Goal: Ask a question

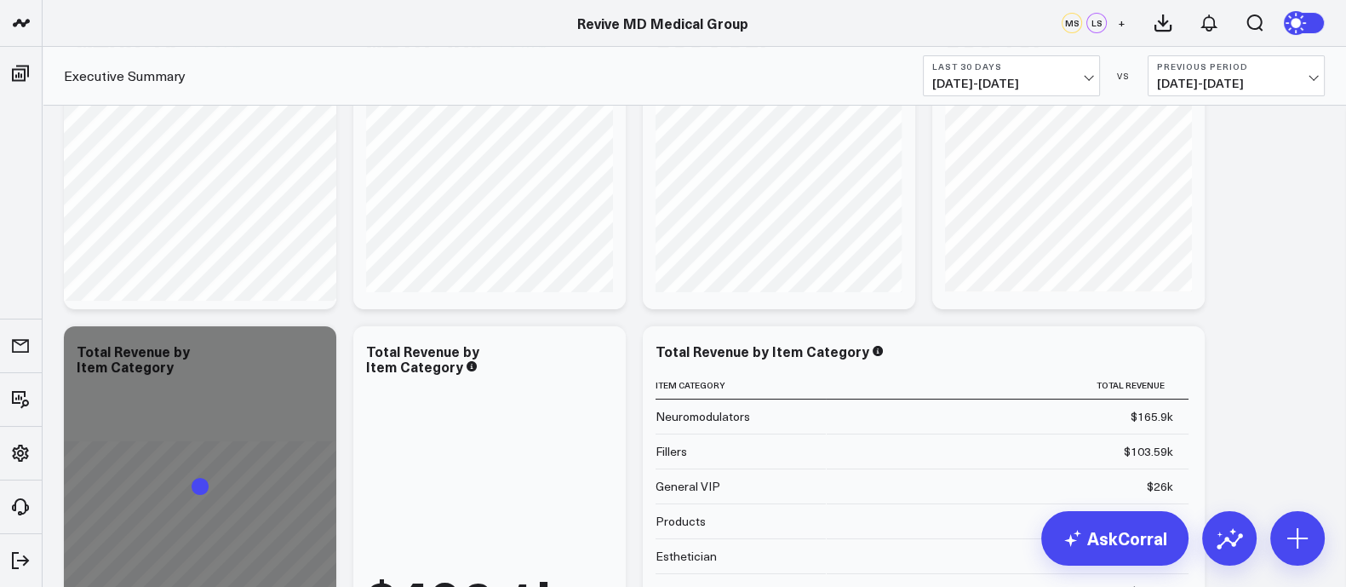
scroll to position [319, 0]
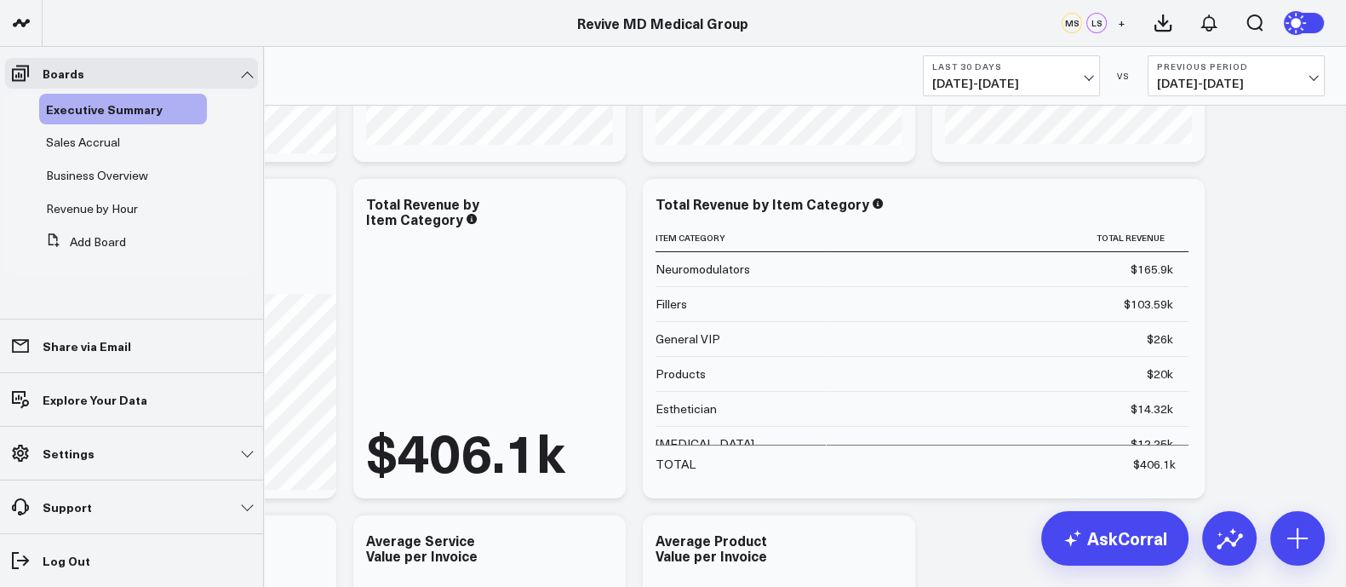
click at [91, 508] on link "Support" at bounding box center [131, 506] width 253 height 31
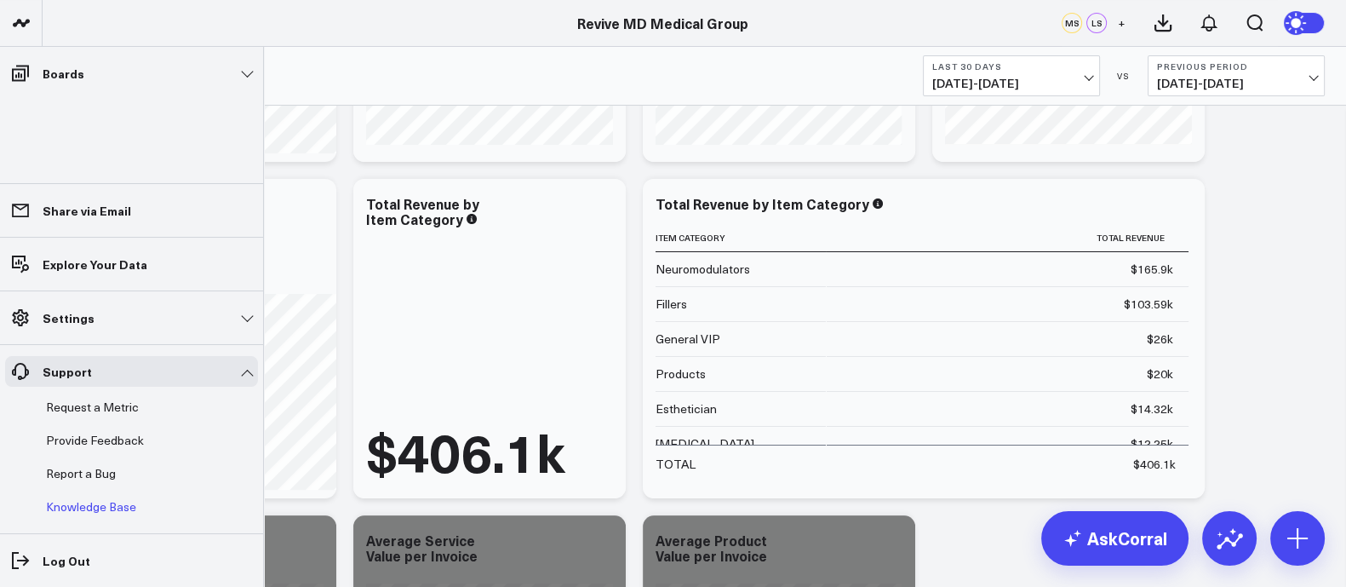
scroll to position [425, 0]
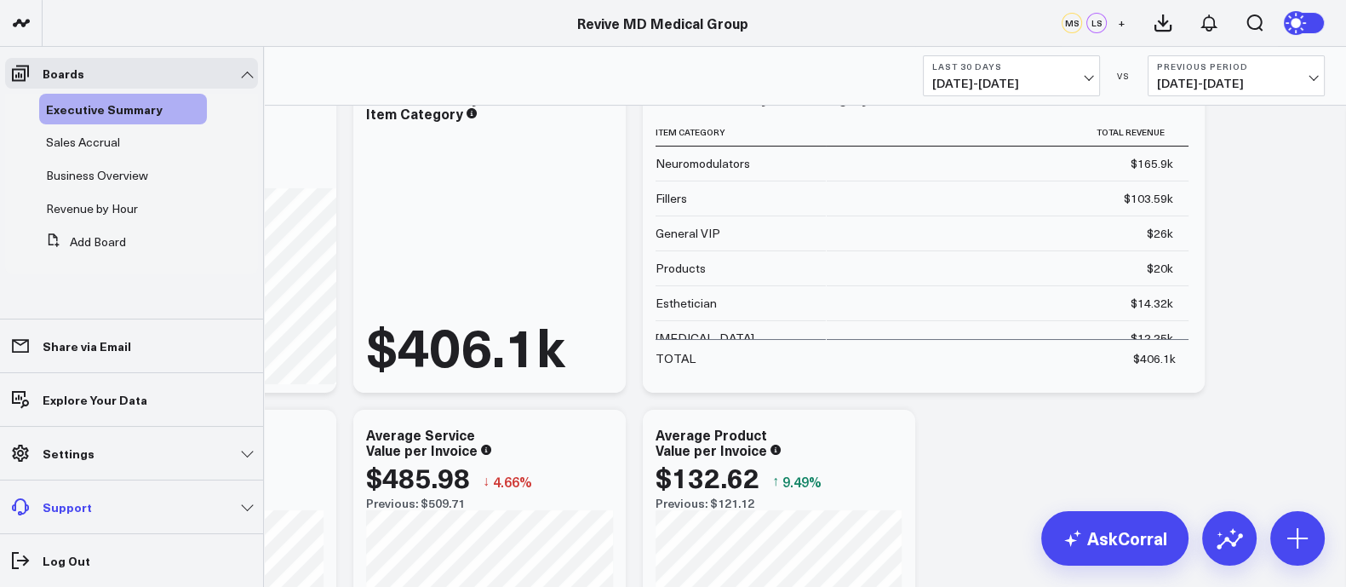
click at [60, 507] on p "Support" at bounding box center [67, 507] width 49 height 14
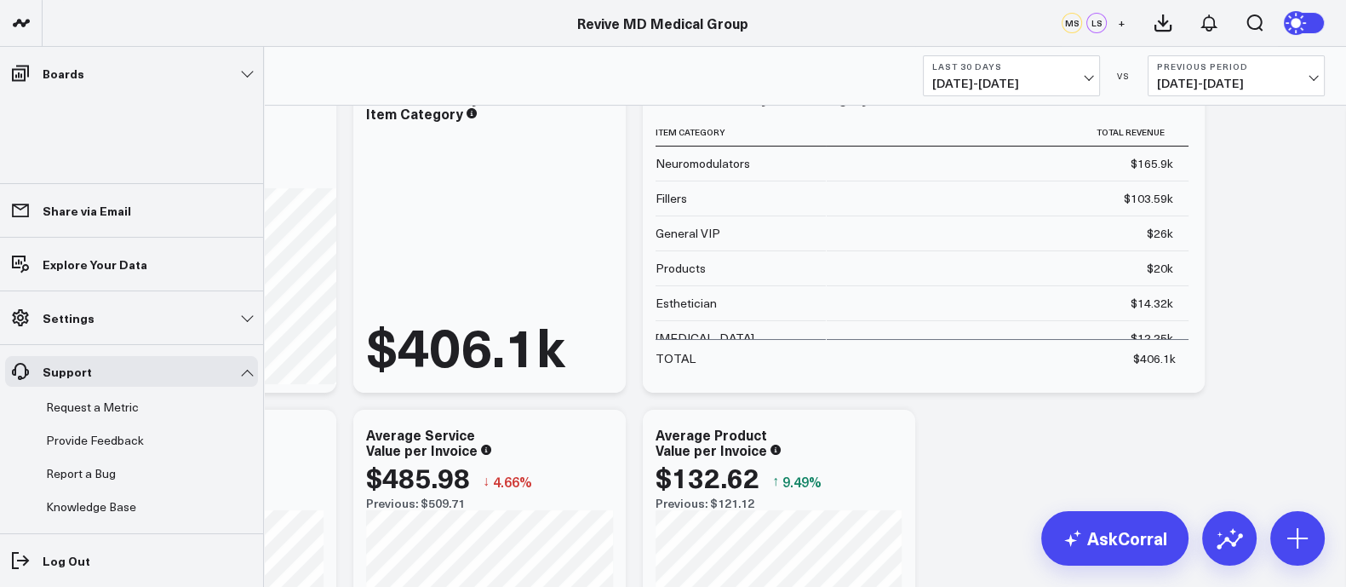
scroll to position [532, 0]
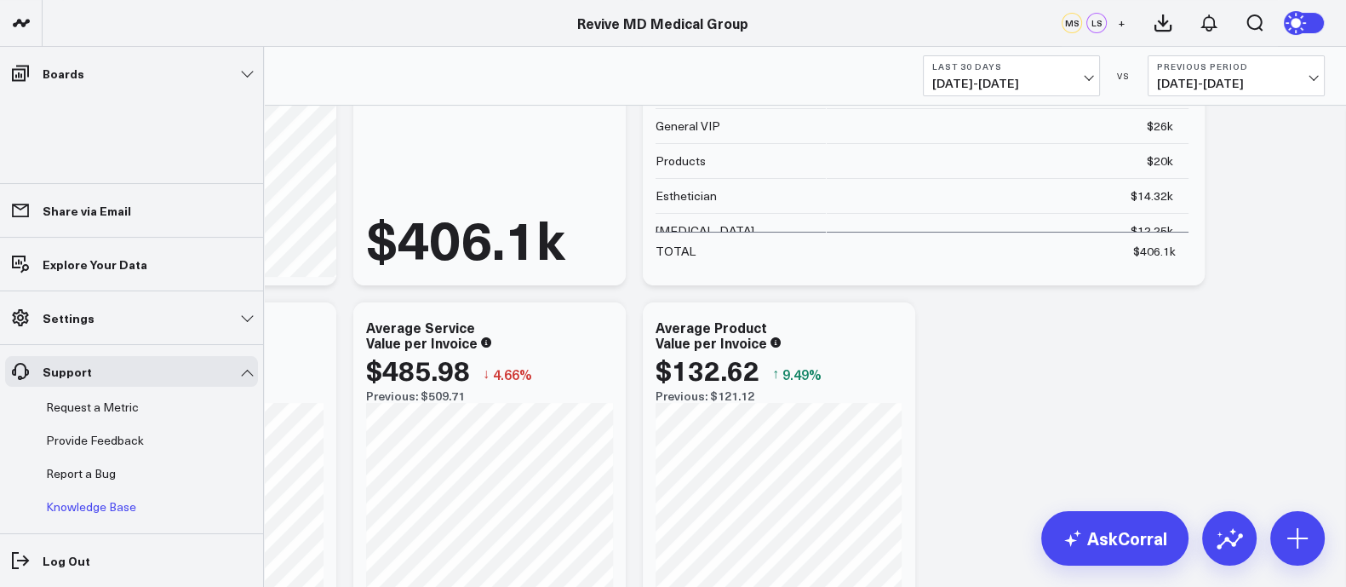
click at [103, 507] on link "Knowledge Base" at bounding box center [123, 506] width 168 height 31
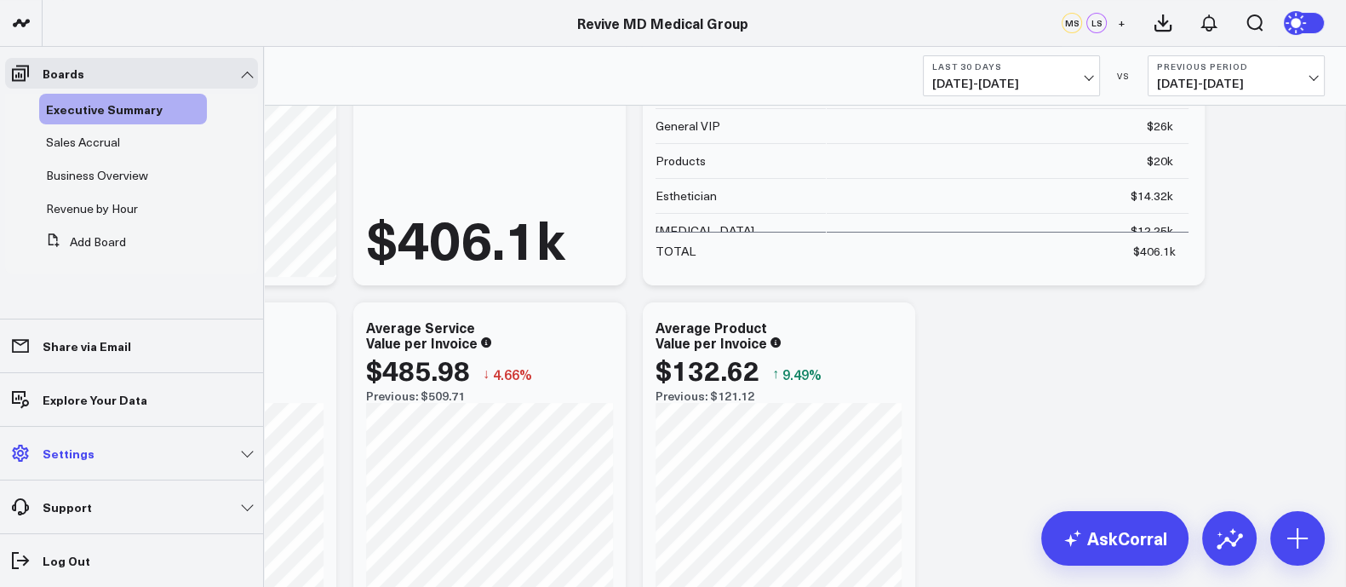
click at [70, 453] on p "Settings" at bounding box center [69, 453] width 52 height 14
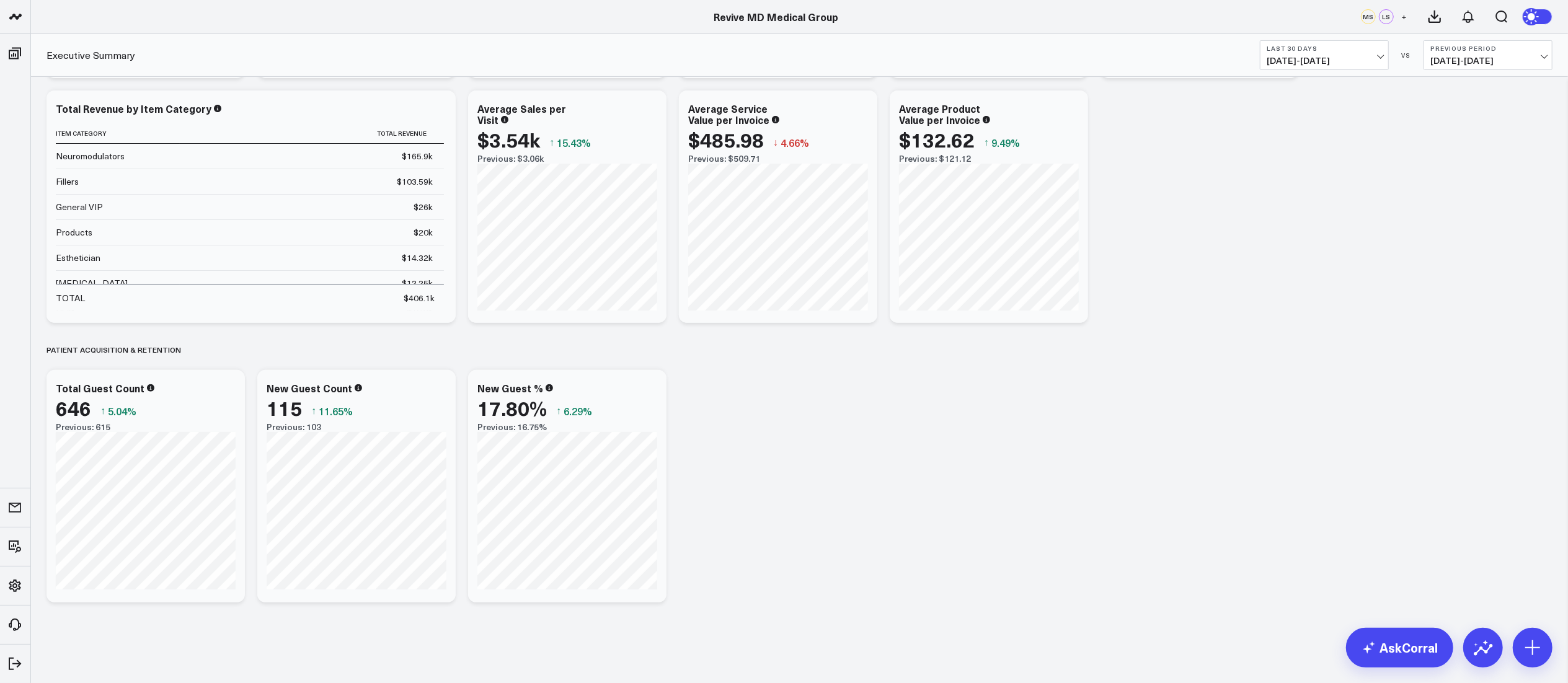
scroll to position [272, 0]
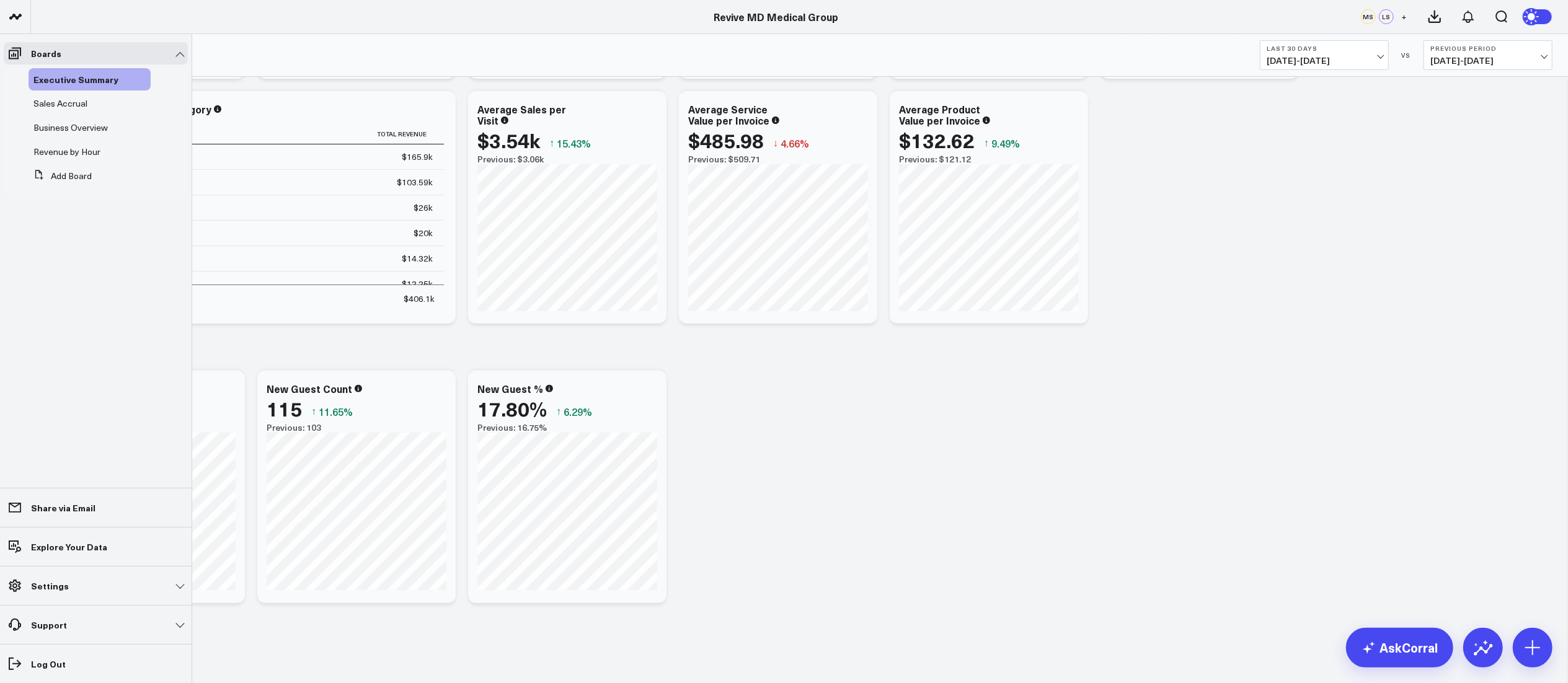
click at [174, 427] on link "Settings" at bounding box center [95, 585] width 184 height 23
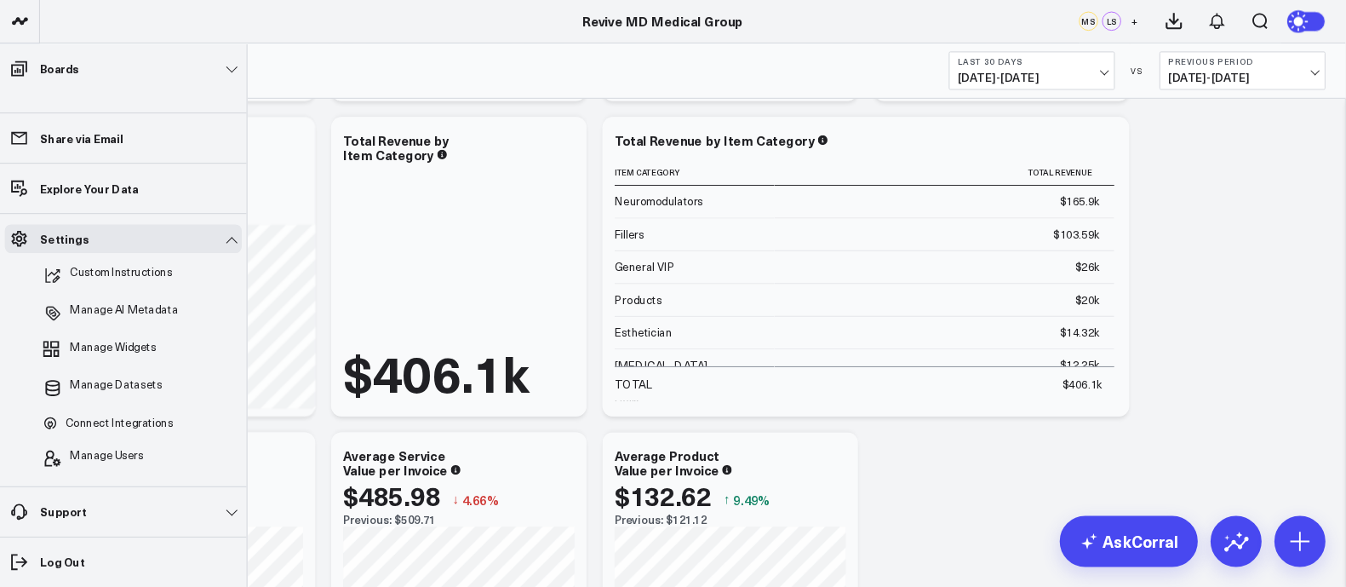
scroll to position [374, 0]
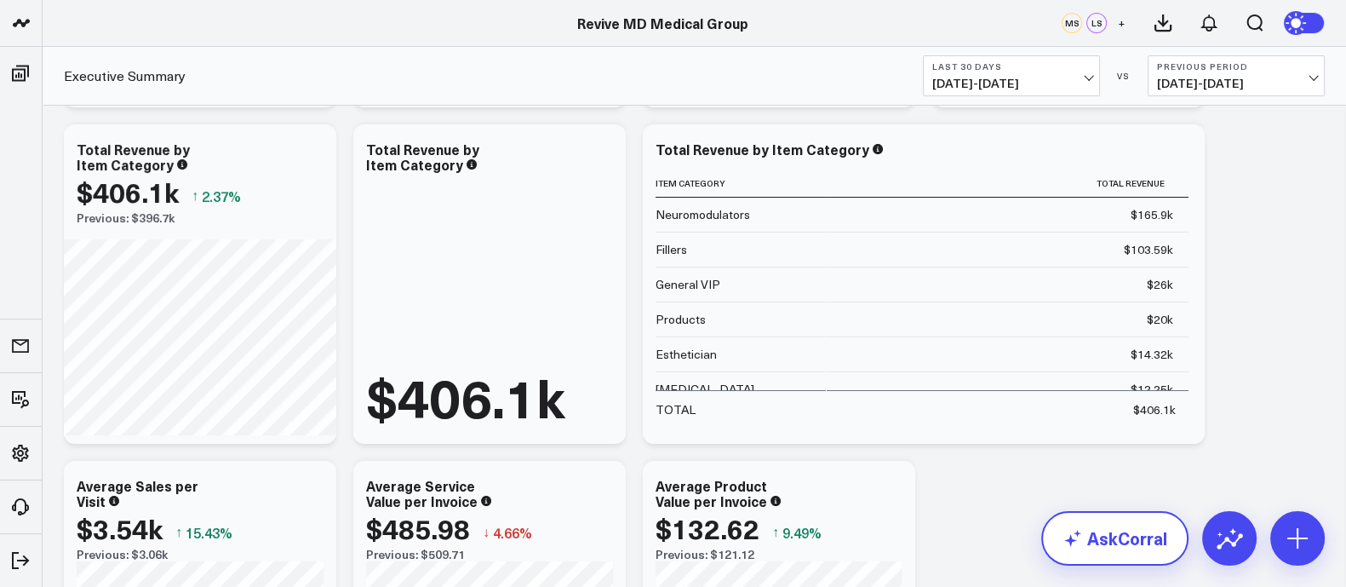
click at [1098, 545] on link "AskCorral" at bounding box center [1114, 538] width 147 height 54
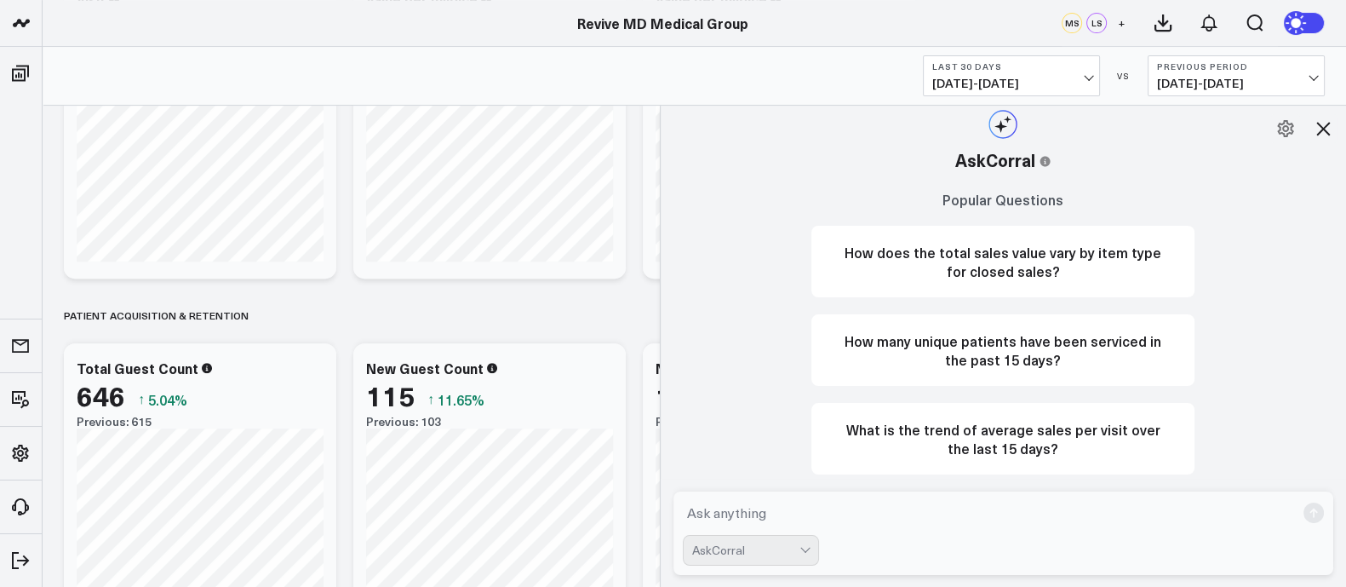
scroll to position [1061, 0]
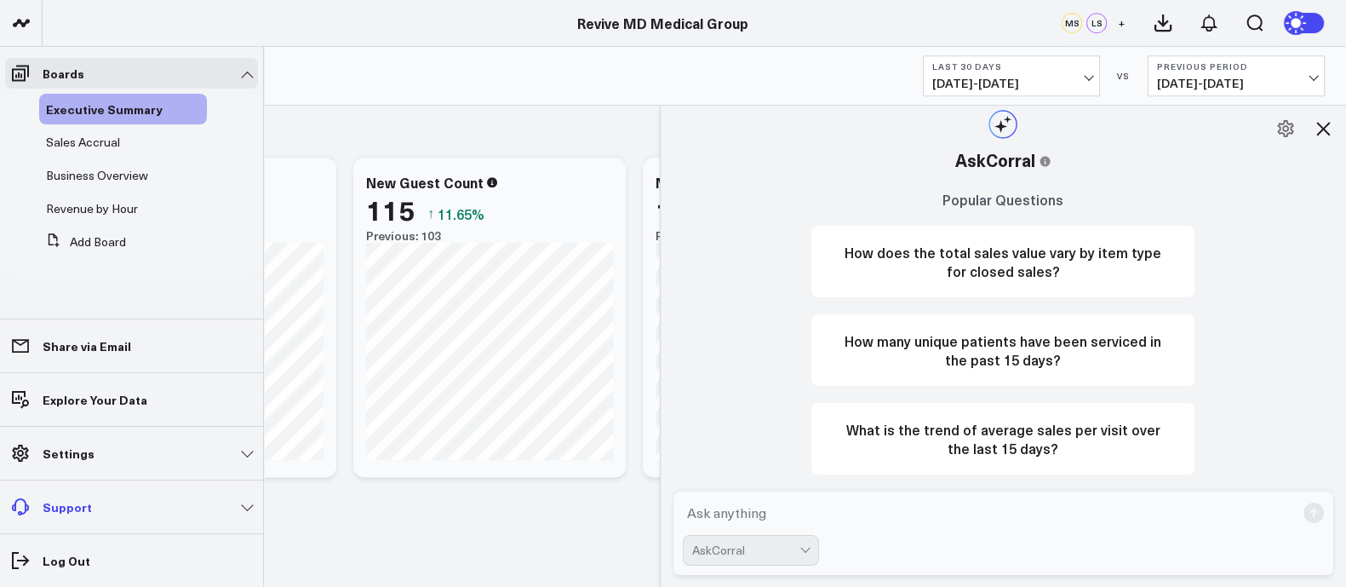
click at [246, 516] on link "Support" at bounding box center [131, 506] width 253 height 31
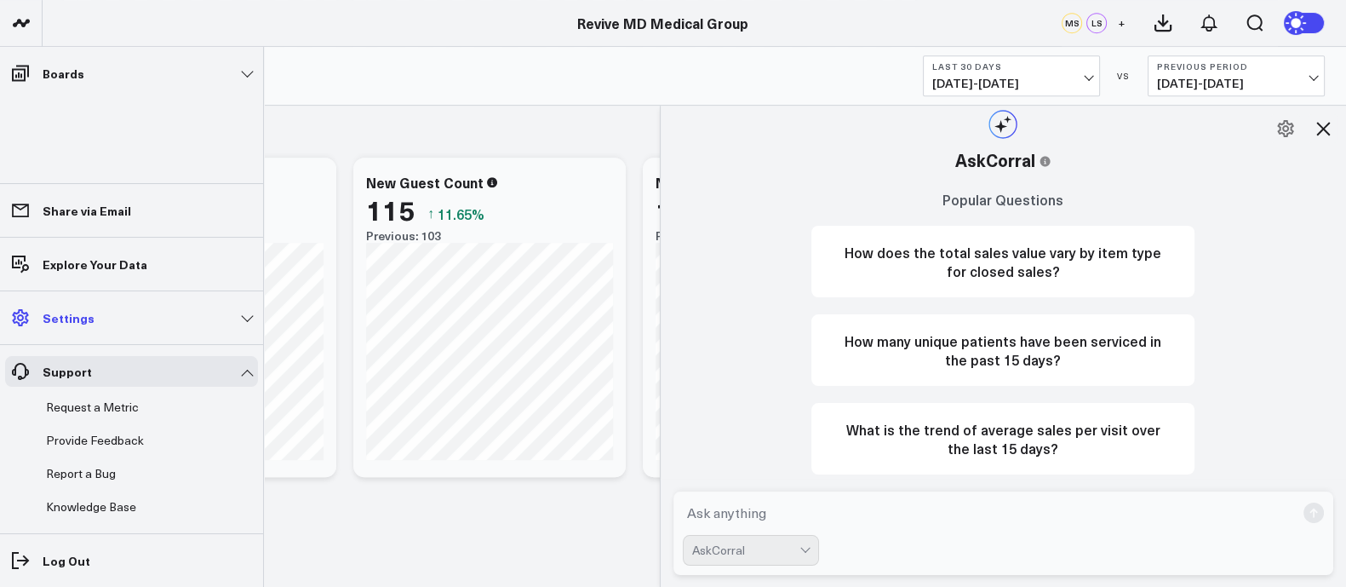
click at [244, 317] on link "Settings" at bounding box center [131, 317] width 253 height 31
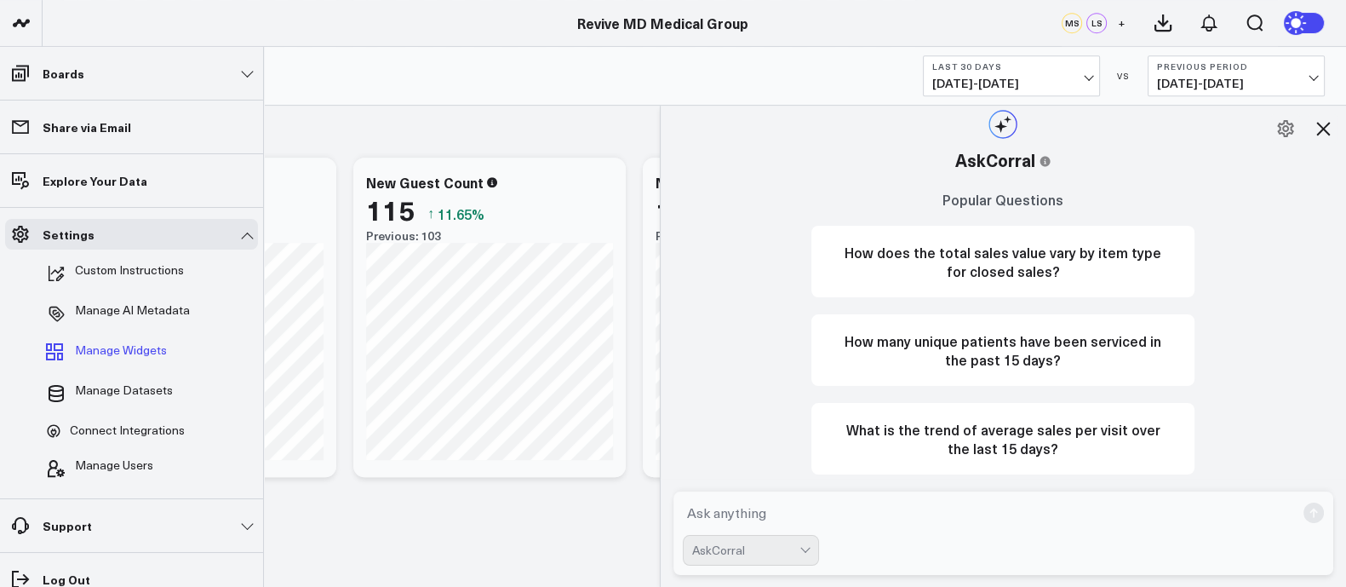
click at [136, 349] on span "Manage Widgets" at bounding box center [121, 353] width 92 height 20
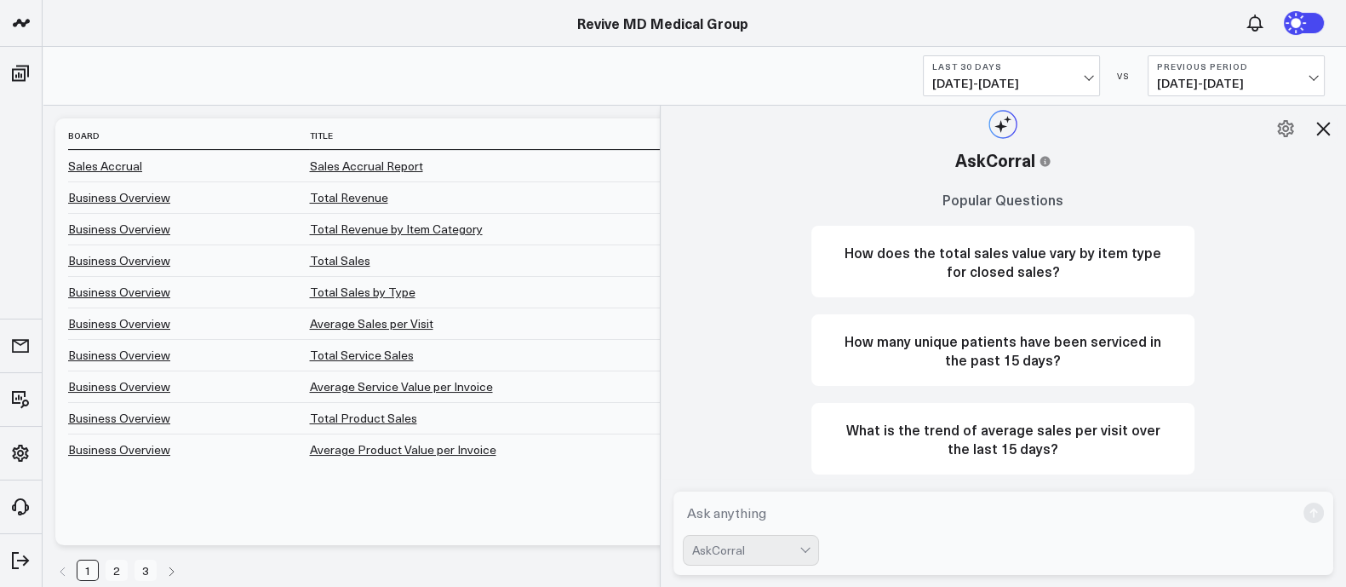
click at [822, 523] on textarea at bounding box center [989, 512] width 613 height 31
type textarea "I need a report that show revenue by hour for each category of service"
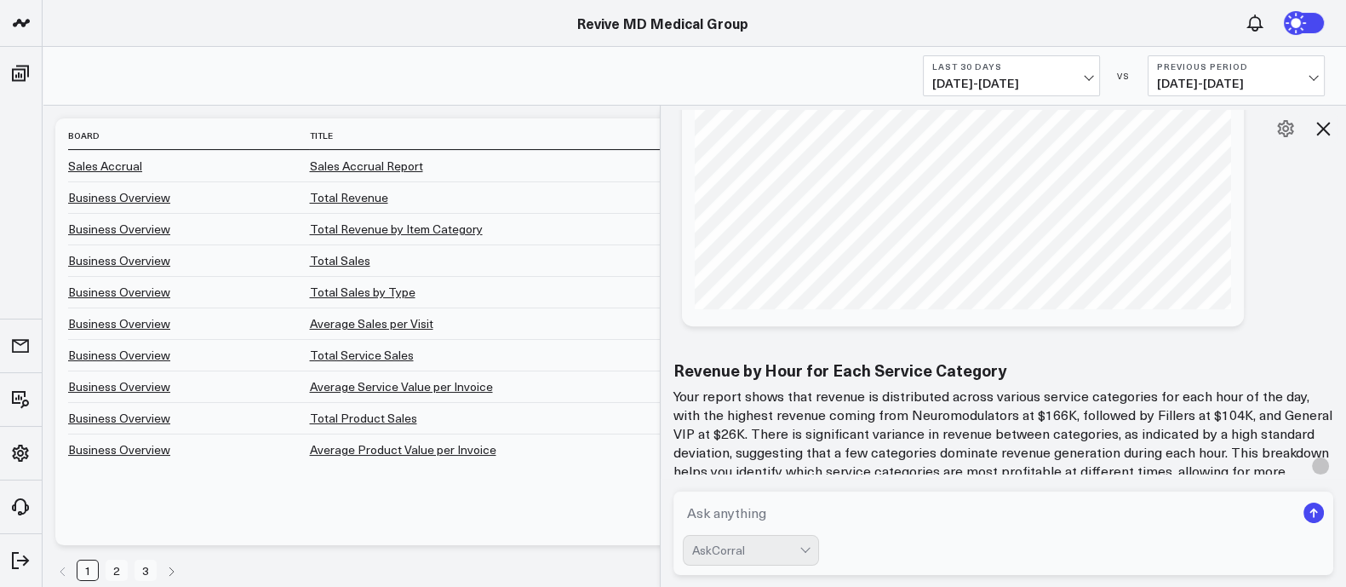
scroll to position [1310, 0]
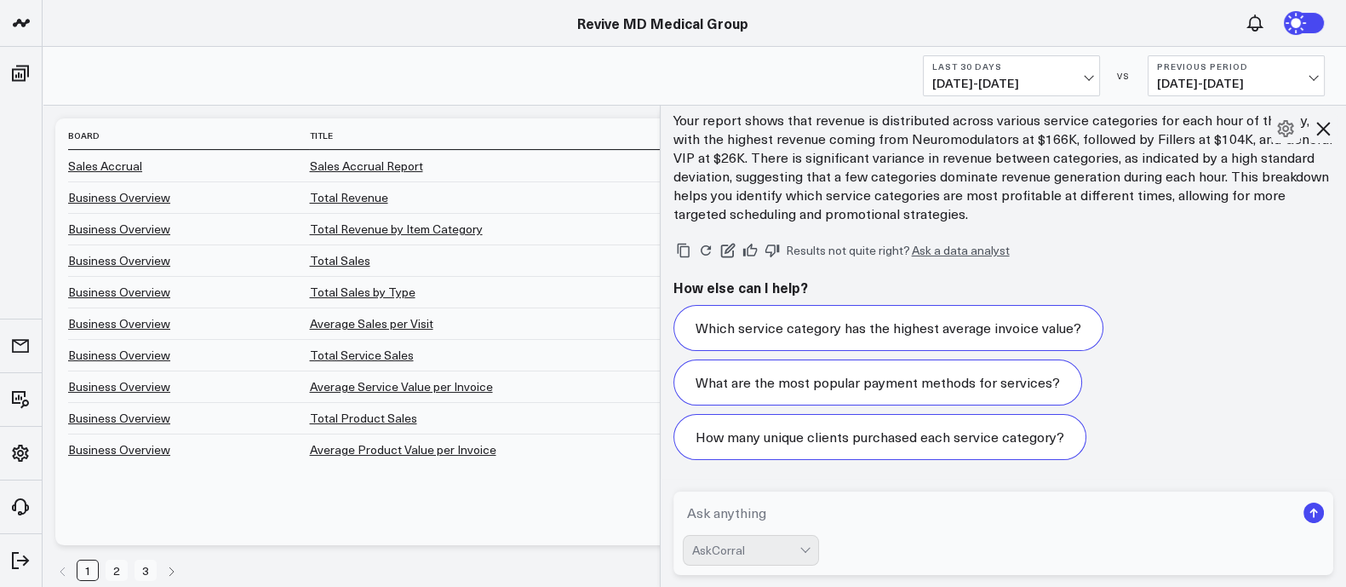
click at [735, 507] on textarea at bounding box center [989, 512] width 613 height 31
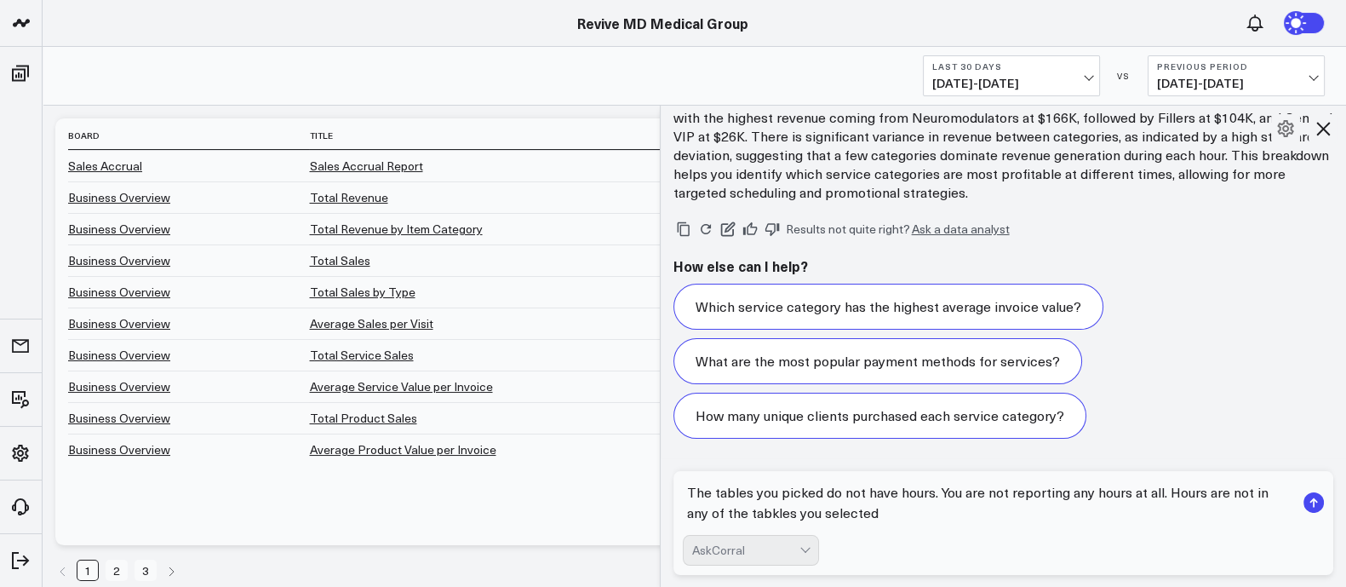
click at [775, 515] on textarea "The tables you picked do not have hours. You are not reporting any hours at all…" at bounding box center [989, 502] width 613 height 51
type textarea "The tables you picked do not have hours. You are not reporting any hours at all…"
click at [911, 506] on textarea "The tables you picked do not have hours. You are not reporting any hours at all…" at bounding box center [989, 502] width 613 height 51
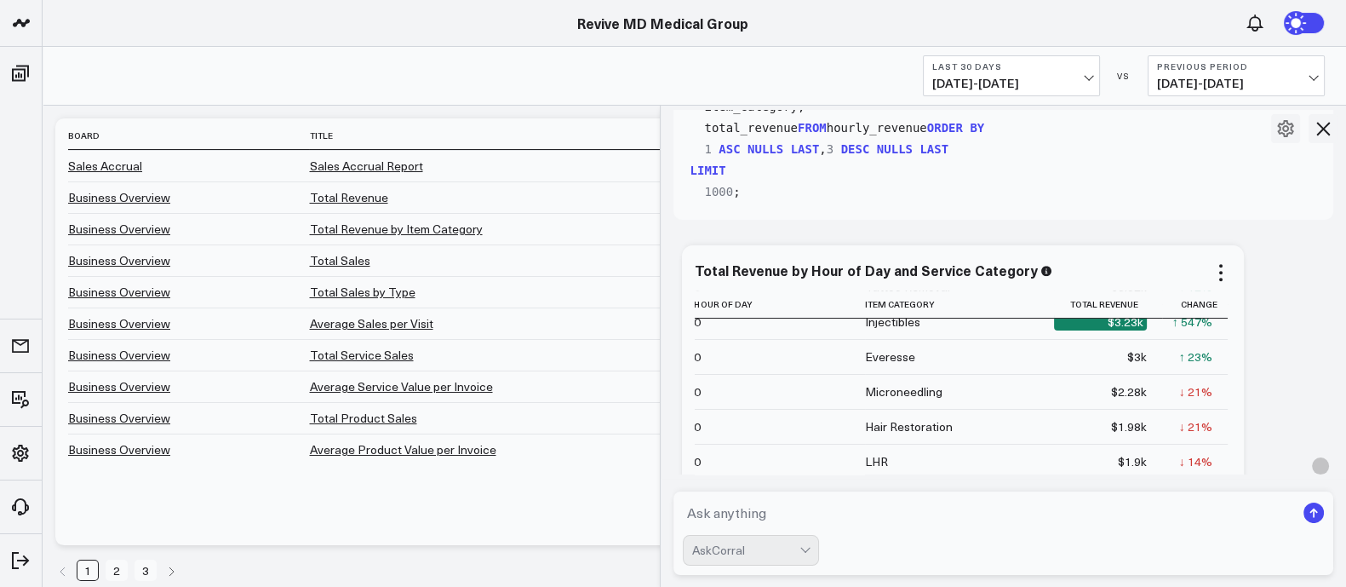
scroll to position [532, 0]
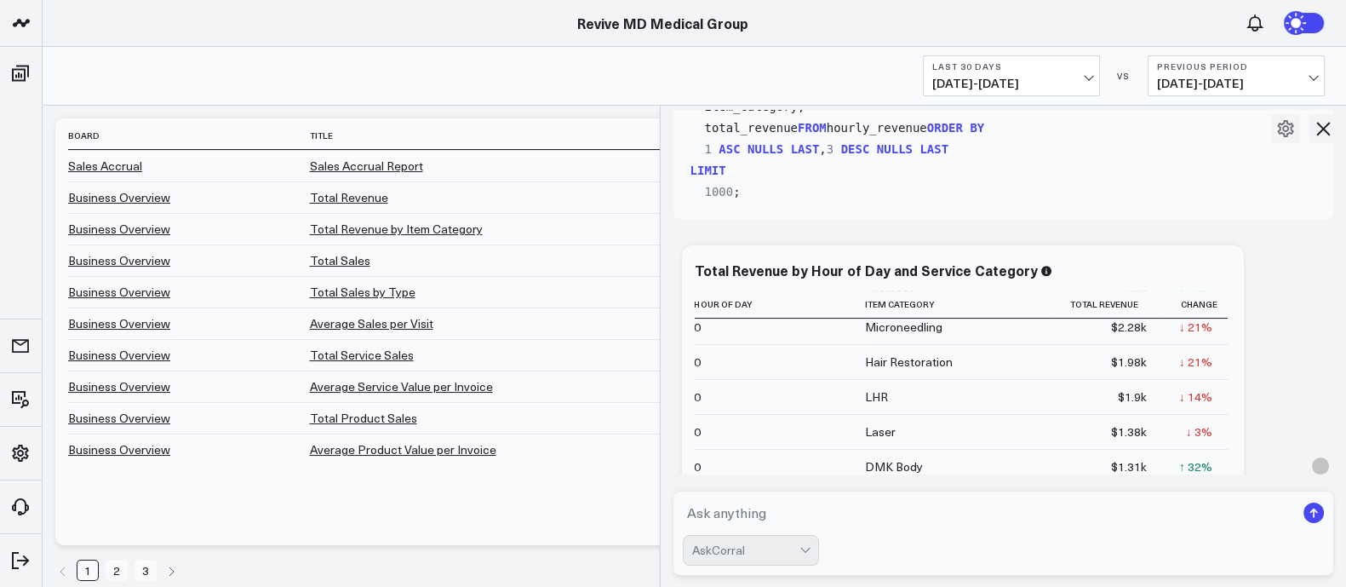
click at [808, 502] on textarea at bounding box center [989, 512] width 613 height 31
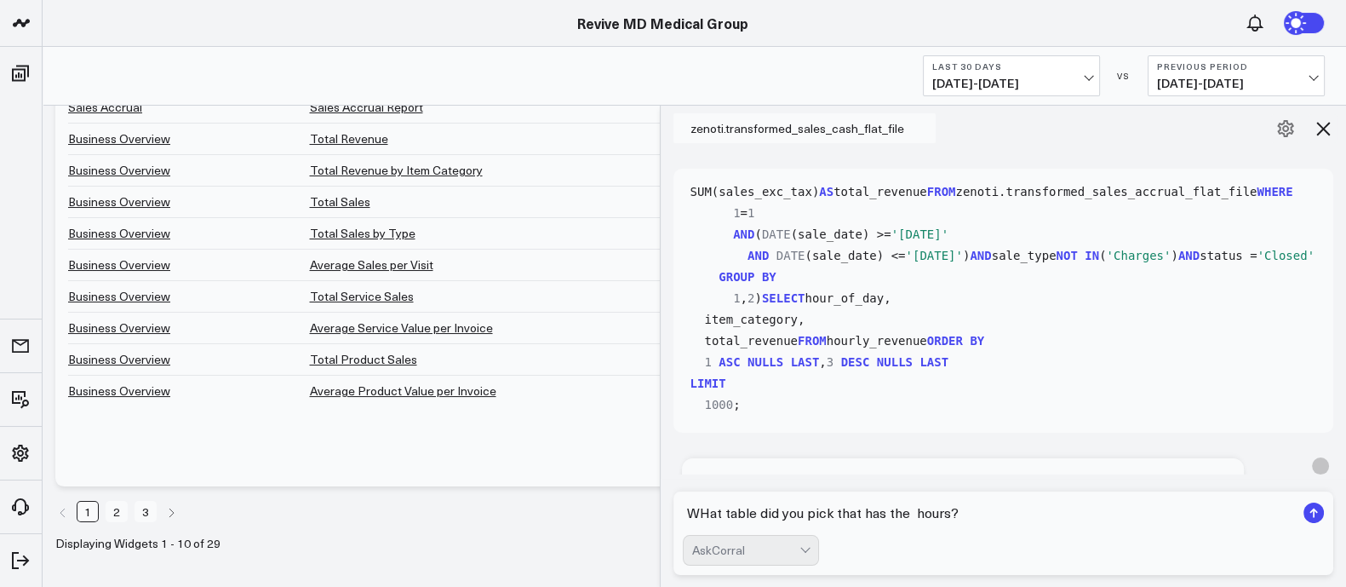
scroll to position [212, 0]
click at [709, 513] on textarea "WHat table did you pick that has the hours?" at bounding box center [989, 512] width 613 height 31
drag, startPoint x: 1018, startPoint y: 521, endPoint x: 771, endPoint y: 521, distance: 246.9
click at [771, 521] on textarea "What table did you pick that has the hours?" at bounding box center [989, 512] width 613 height 31
type textarea "W"
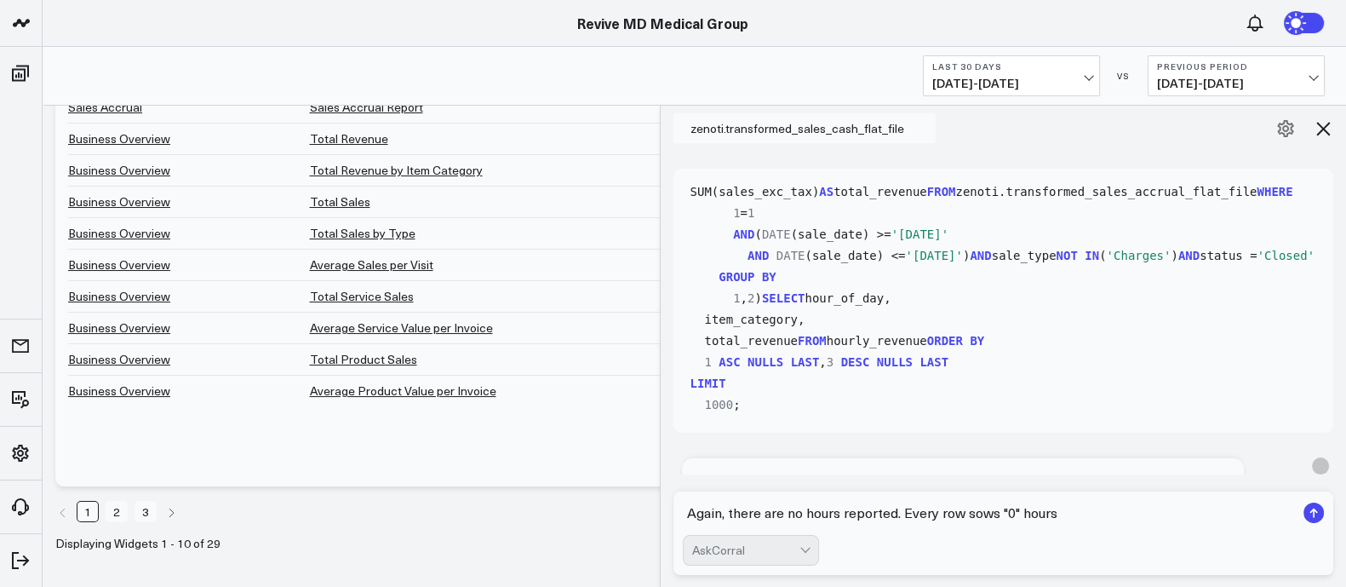
type textarea "Again, there are no hours reported. Every row sows "0" hours."
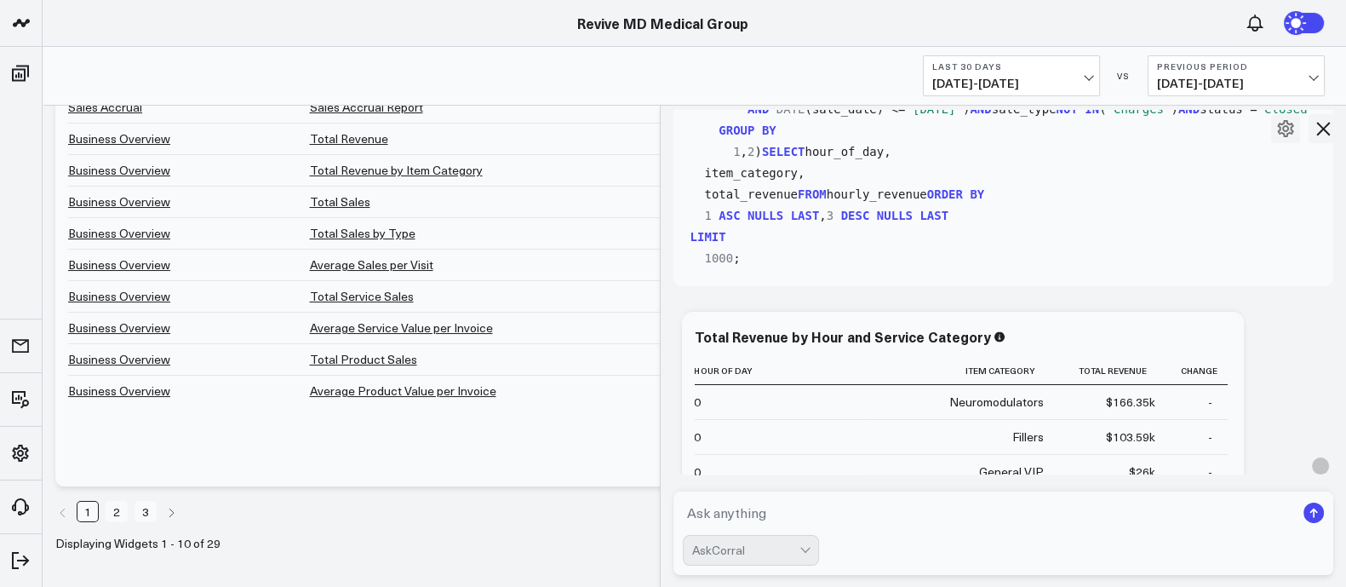
scroll to position [3416, 0]
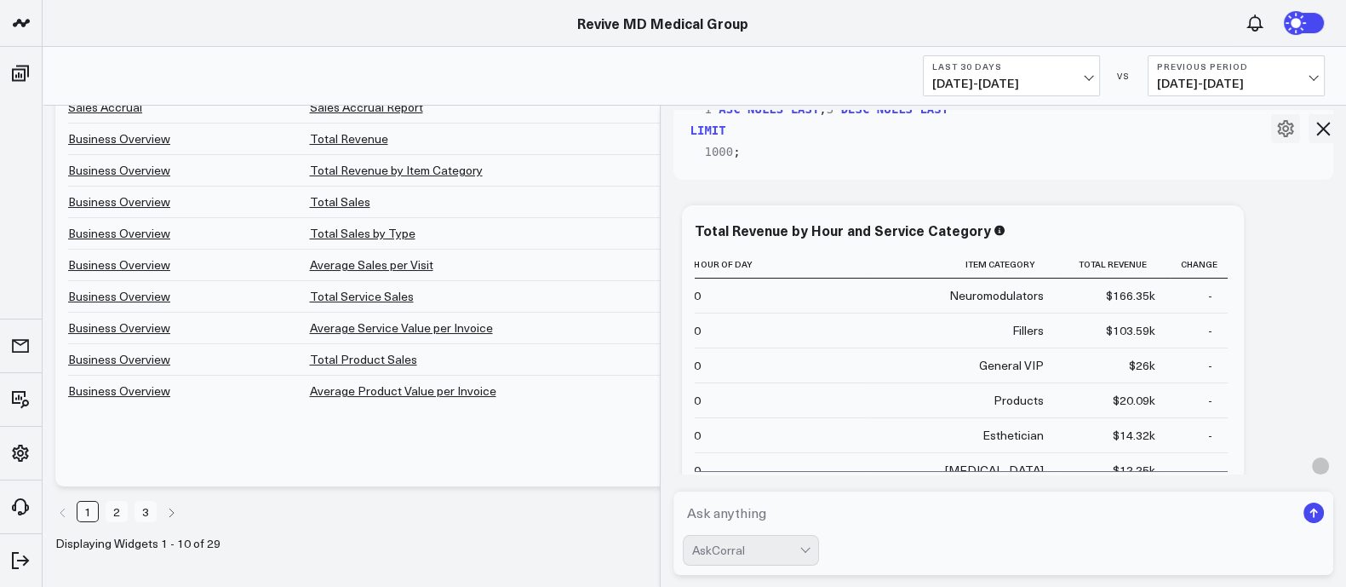
click at [717, 508] on textarea at bounding box center [989, 512] width 613 height 31
click at [890, 507] on textarea "I do not want the "hour of day". Y need to total up each service minutes" at bounding box center [989, 512] width 613 height 31
click at [1144, 519] on textarea "I do not want the "hour of day". You need to total up each service minutes" at bounding box center [989, 512] width 613 height 31
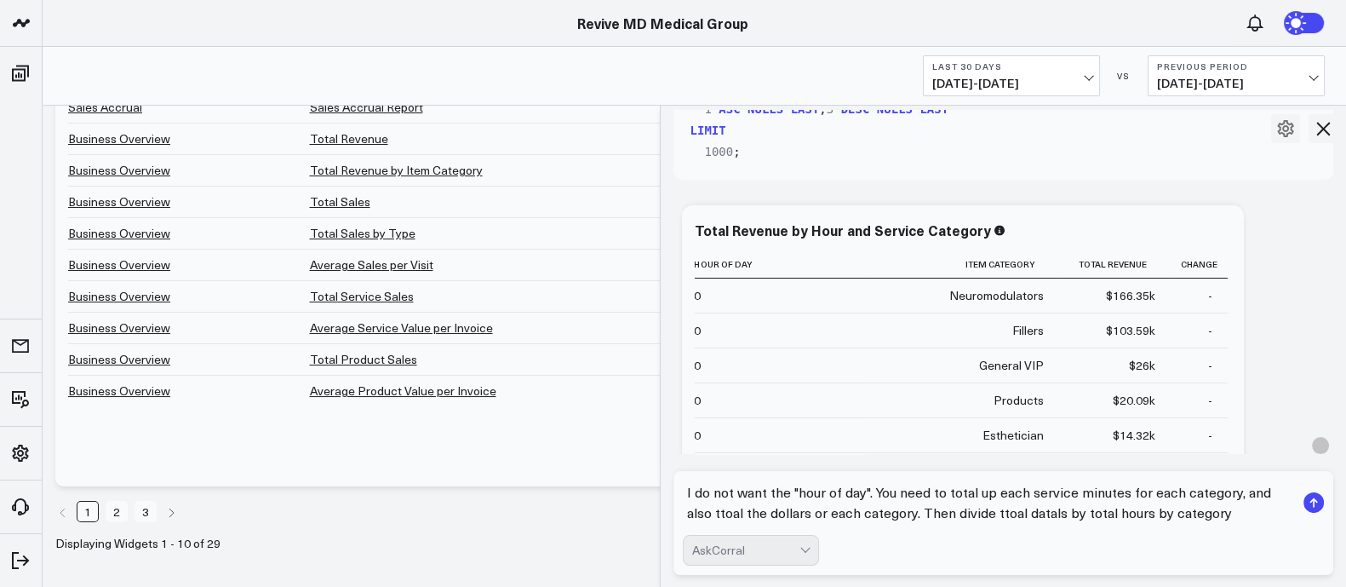
click at [1006, 517] on textarea "I do not want the "hour of day". You need to total up each service minutes for …" at bounding box center [989, 502] width 613 height 51
type textarea "I do not want the "hour of day". You need to total up each service minutes for …"
click at [1315, 496] on rect "submit" at bounding box center [1314, 502] width 20 height 20
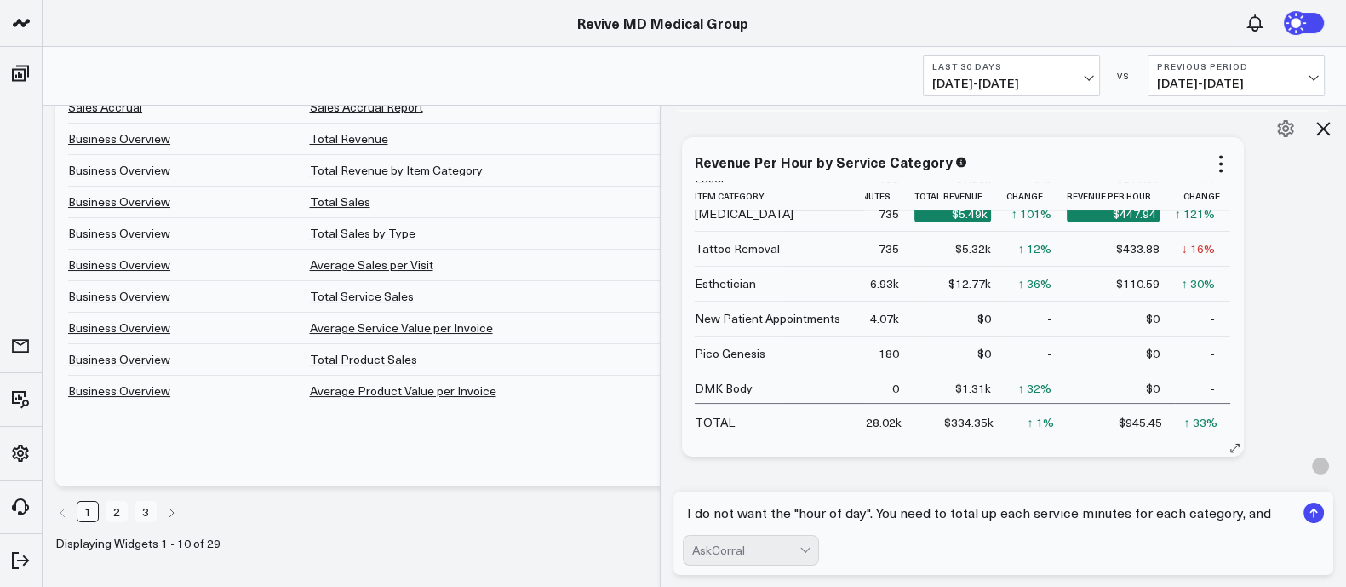
scroll to position [371, 81]
click at [1225, 161] on icon at bounding box center [1221, 164] width 20 height 20
click at [752, 515] on textarea "I do not want the "hour of day". You need to total up each service minutes for …" at bounding box center [989, 512] width 613 height 31
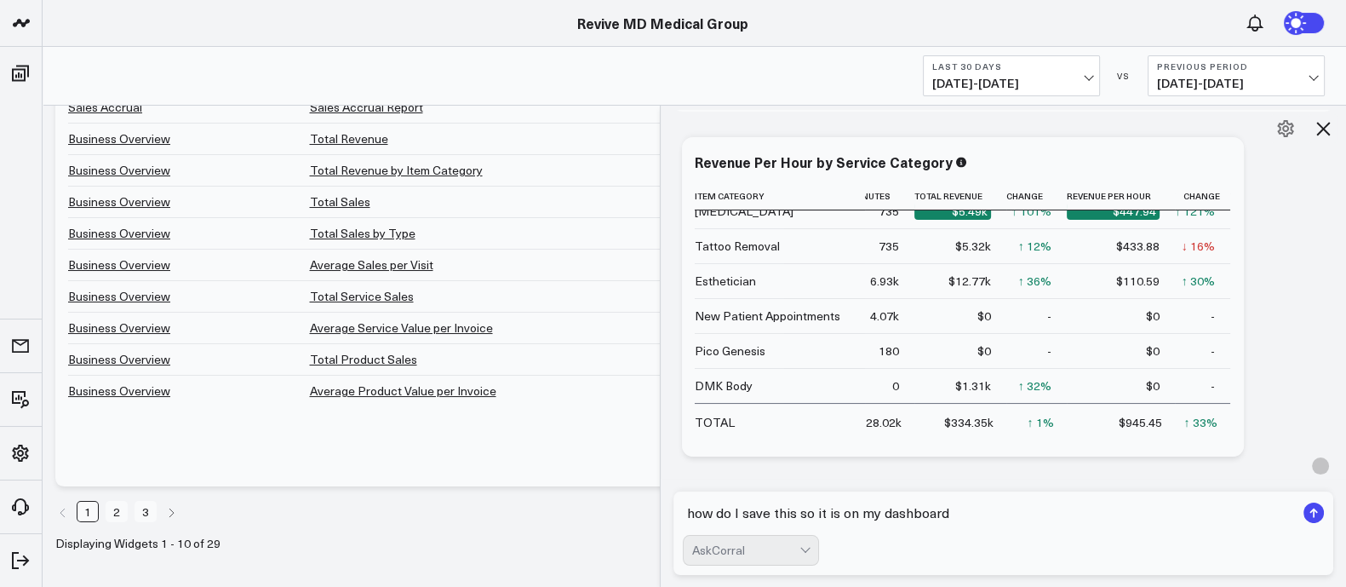
type textarea "how do I save this so it is on my dashboard?"
click at [762, 508] on textarea at bounding box center [989, 512] width 613 height 31
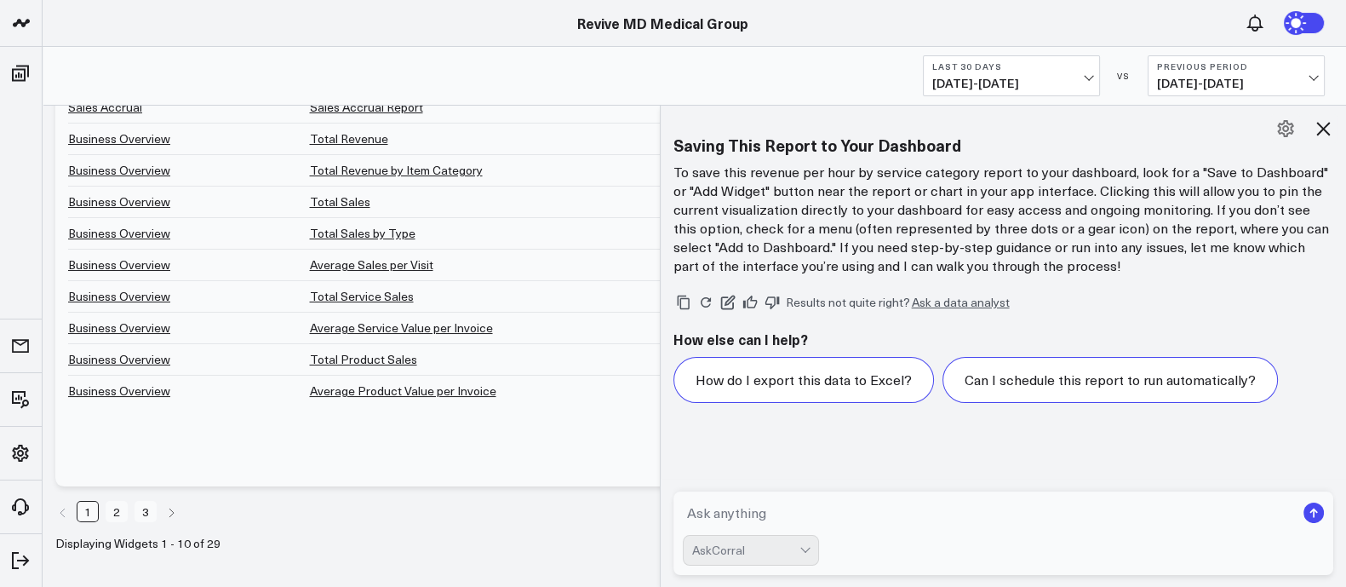
scroll to position [5252, 0]
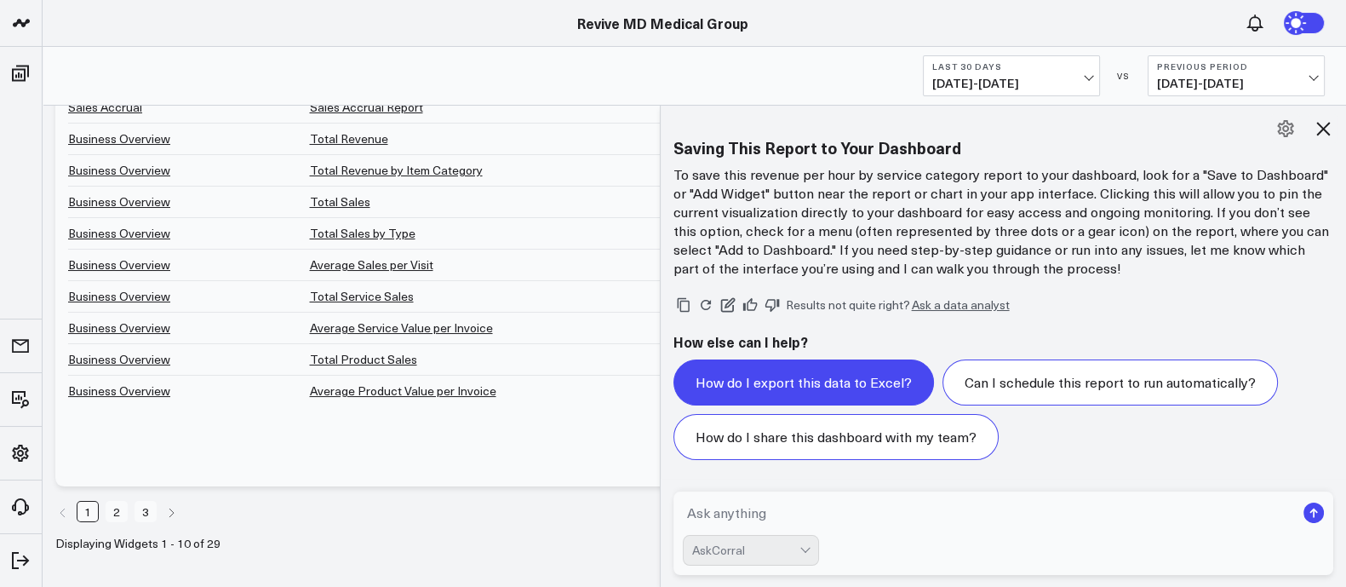
click at [809, 381] on button "How do I export this data to Excel?" at bounding box center [804, 382] width 261 height 46
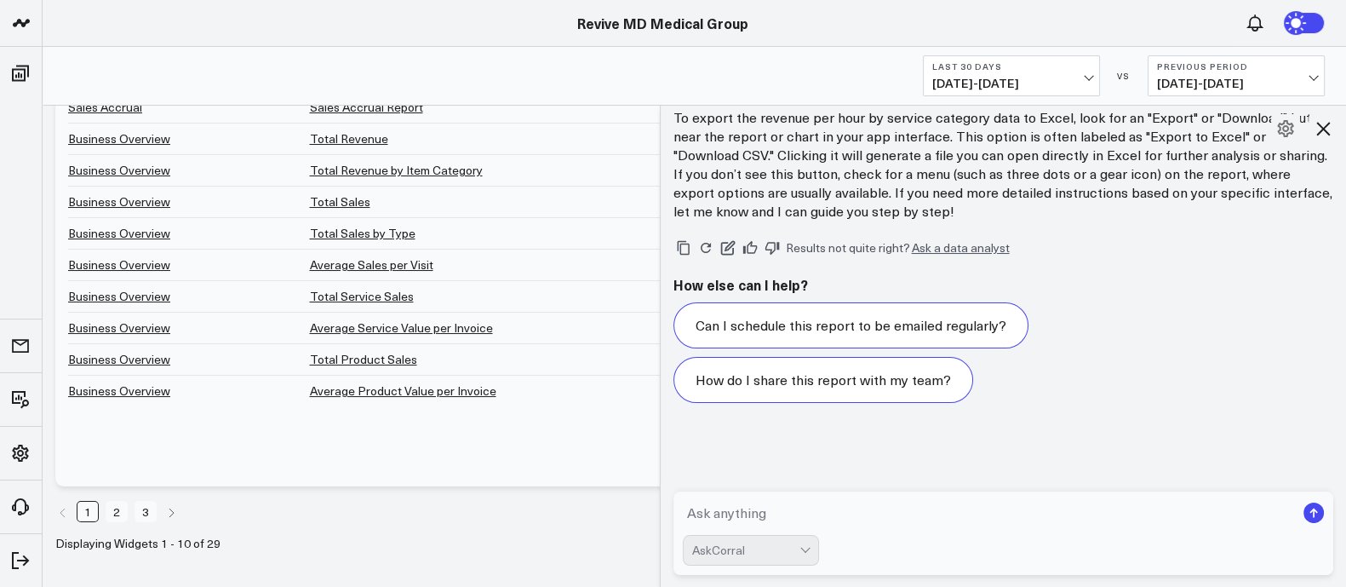
scroll to position [5573, 0]
click at [795, 509] on textarea at bounding box center [989, 512] width 613 height 31
type textarea "S"
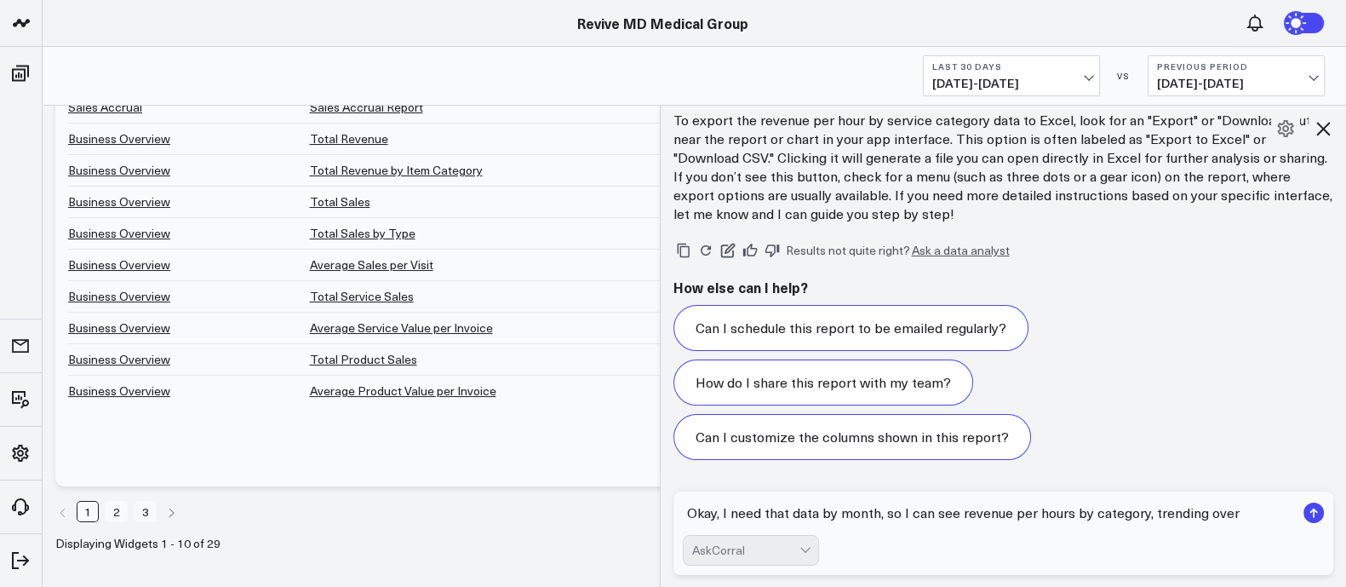
type textarea "Okay, I need that data by month, so I can see revenue per hours by category, tr…"
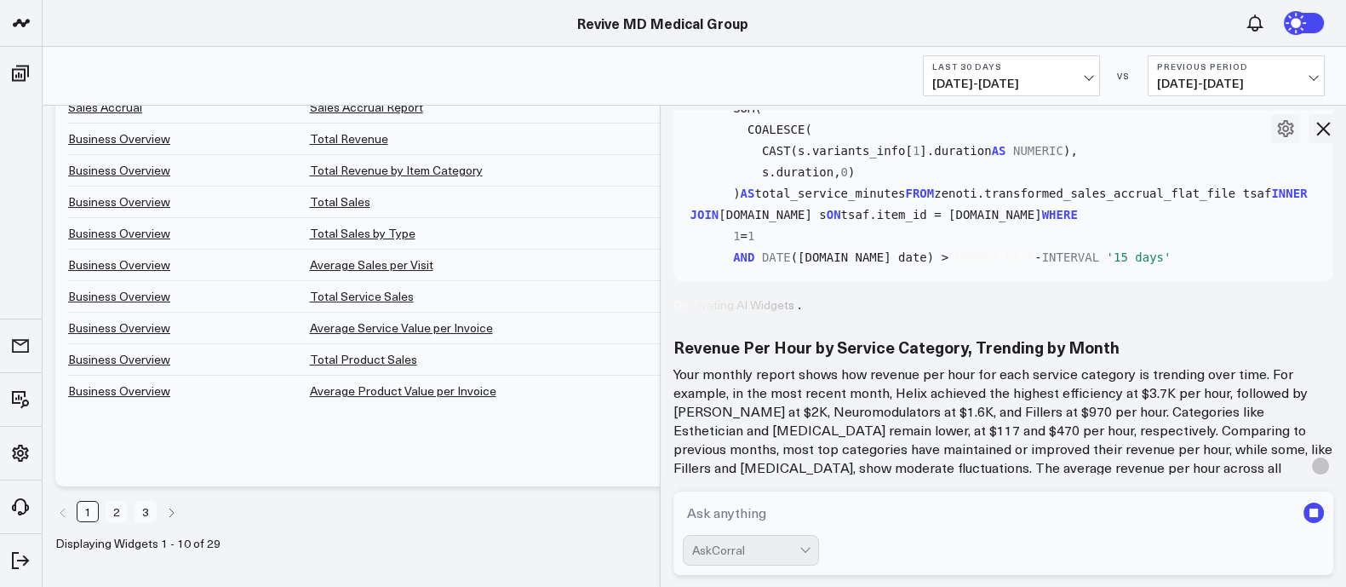
scroll to position [6117, 0]
